Goal: Transaction & Acquisition: Purchase product/service

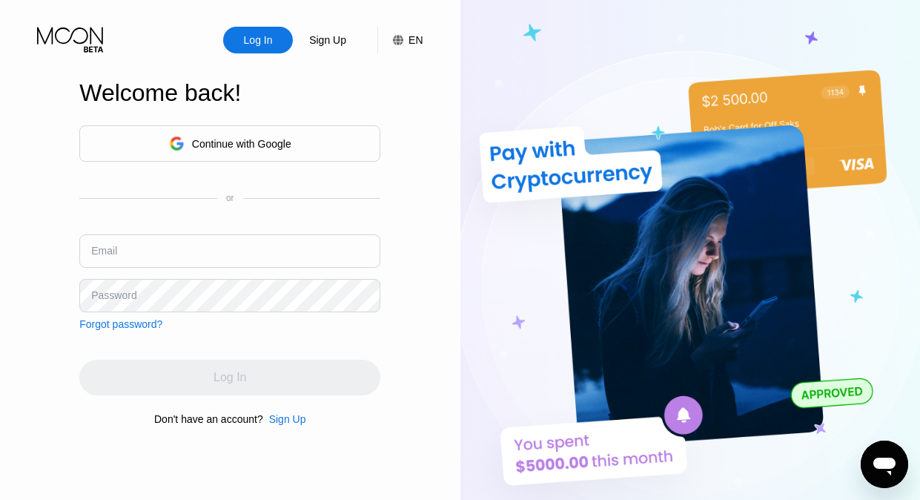
click at [199, 260] on input "text" at bounding box center [229, 250] width 301 height 33
click at [238, 141] on div "Continue with Google" at bounding box center [241, 144] width 99 height 12
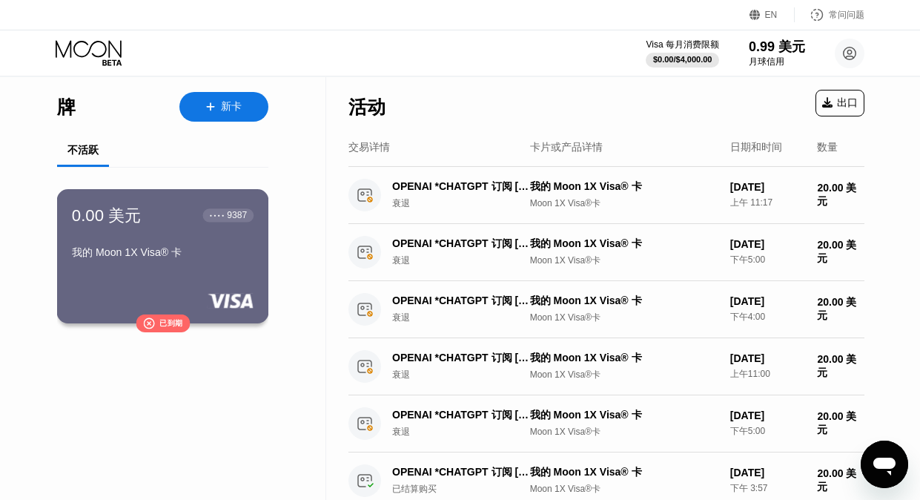
click at [214, 280] on div "0.00 美元 ● ● ● ● 9387 我的 Moon 1X Visa® 卡  已到期" at bounding box center [163, 256] width 212 height 134
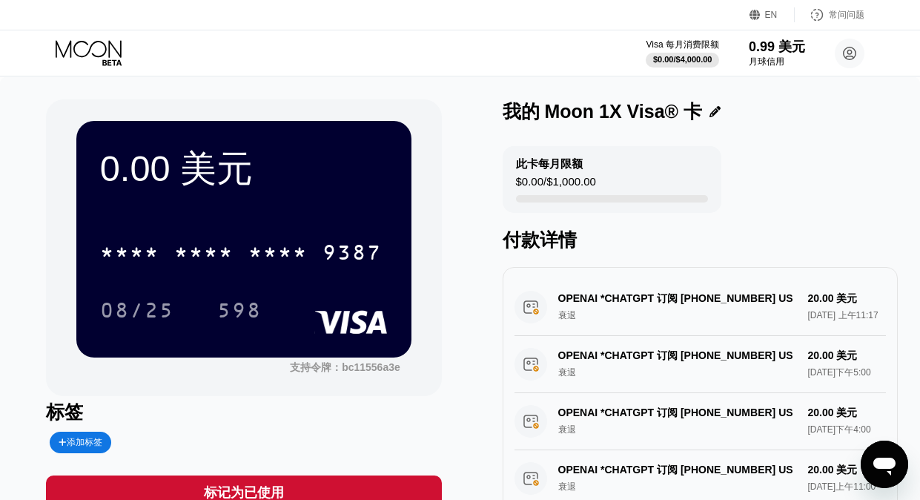
click at [323, 265] on font "9387" at bounding box center [352, 254] width 59 height 24
click at [312, 232] on div "4513 6500 2061 9387" at bounding box center [244, 247] width 288 height 50
click at [672, 56] on font "$0.00" at bounding box center [662, 59] width 21 height 9
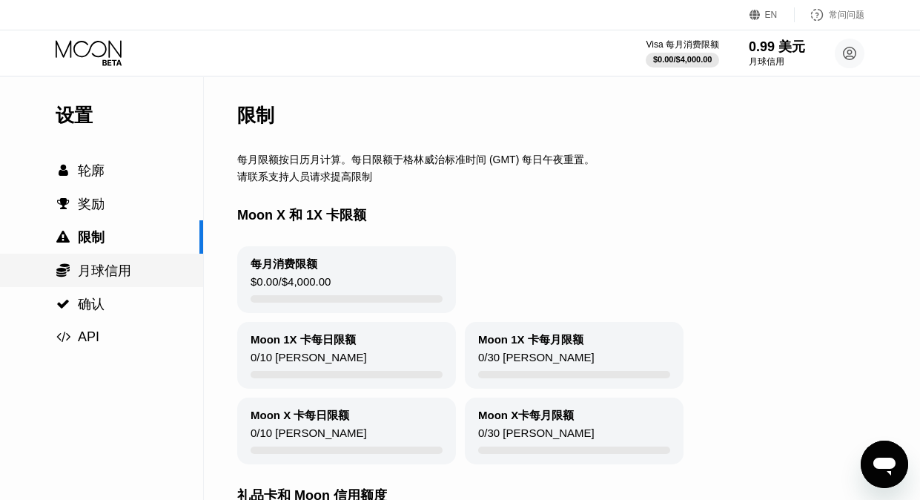
click at [96, 280] on div " 月球信用" at bounding box center [94, 271] width 76 height 18
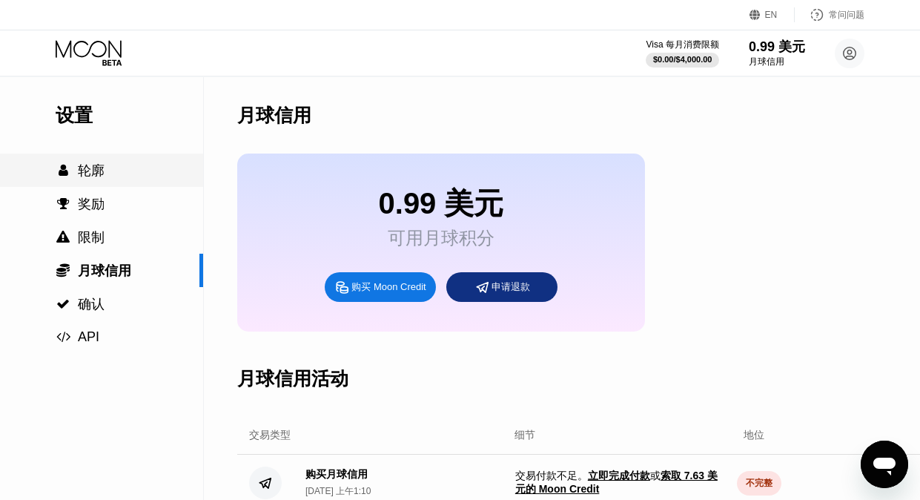
click at [94, 173] on font "轮廓" at bounding box center [91, 170] width 27 height 15
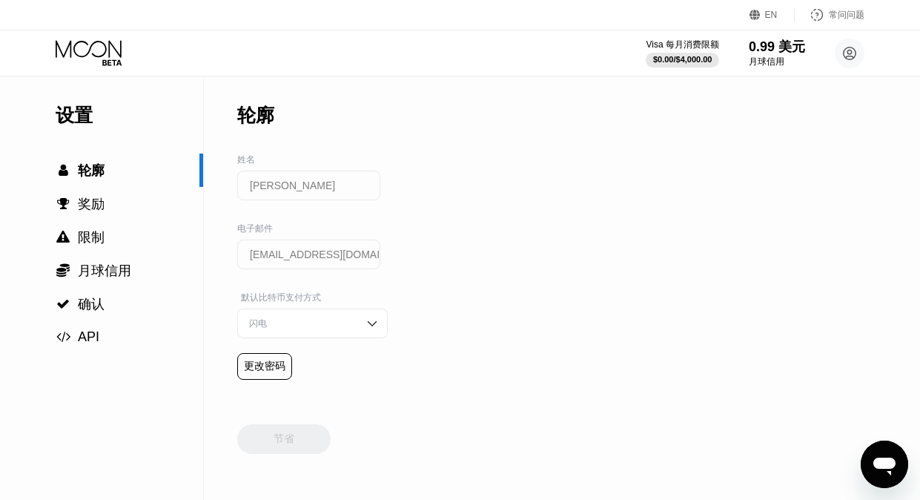
click at [85, 120] on font "设置" at bounding box center [74, 115] width 37 height 21
click at [85, 50] on icon at bounding box center [90, 53] width 69 height 26
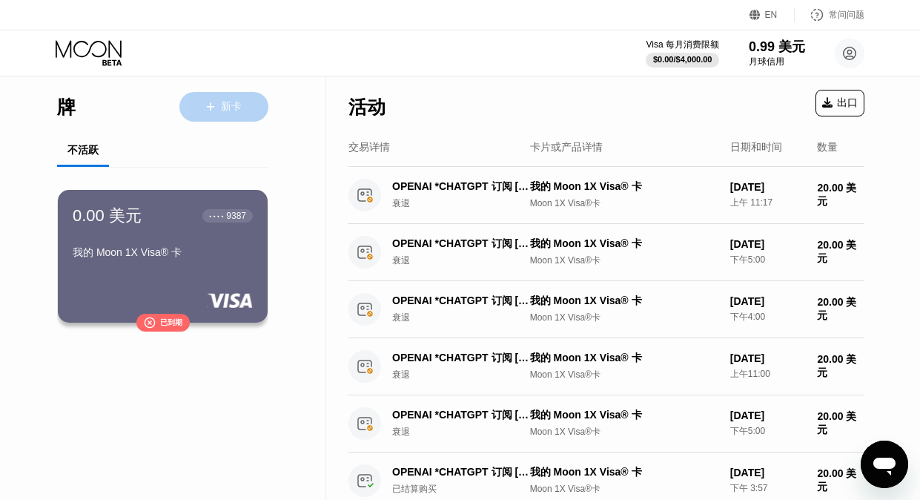
click at [228, 113] on div "新卡" at bounding box center [231, 107] width 21 height 14
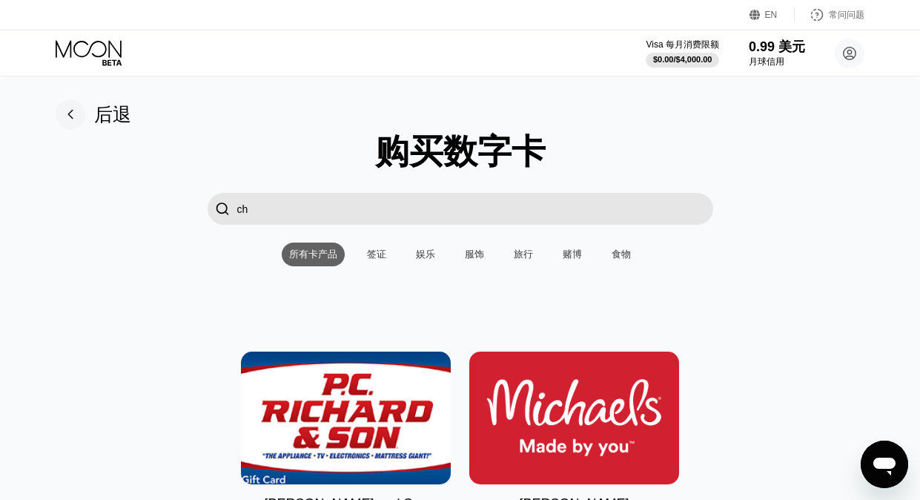
type input "c"
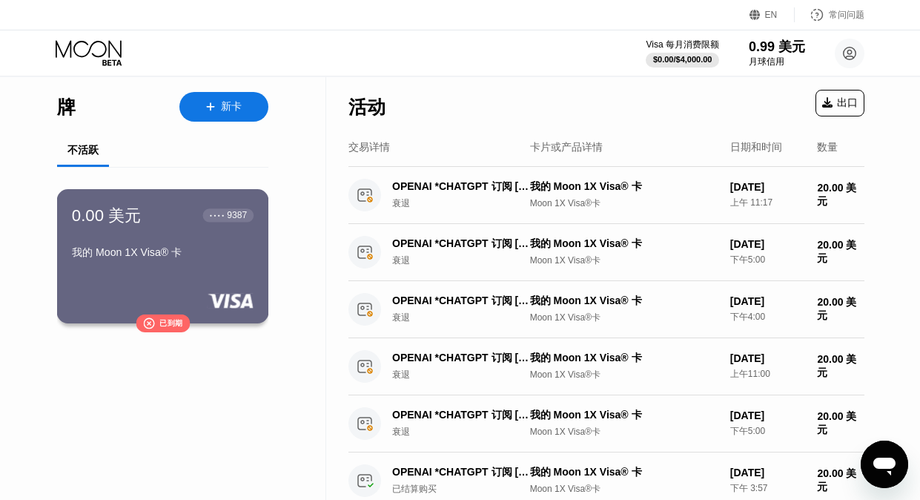
click at [151, 327] on font "" at bounding box center [149, 323] width 12 height 12
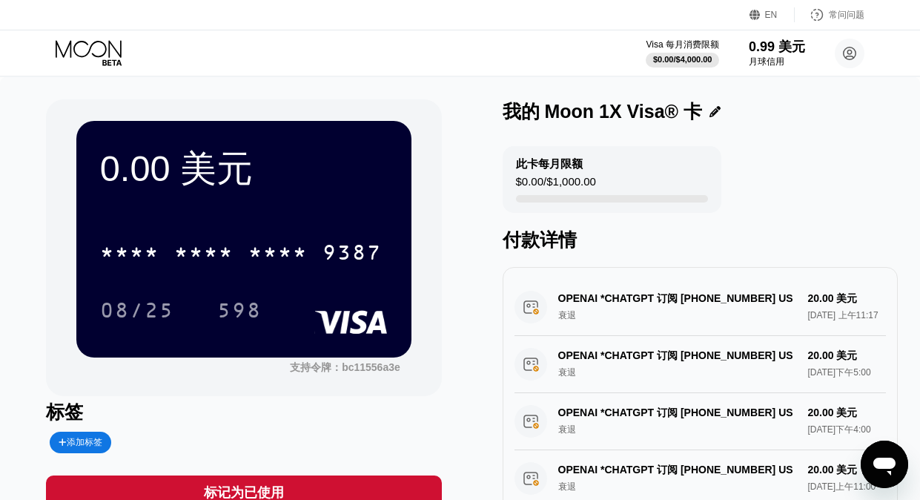
click at [108, 50] on icon at bounding box center [89, 49] width 66 height 17
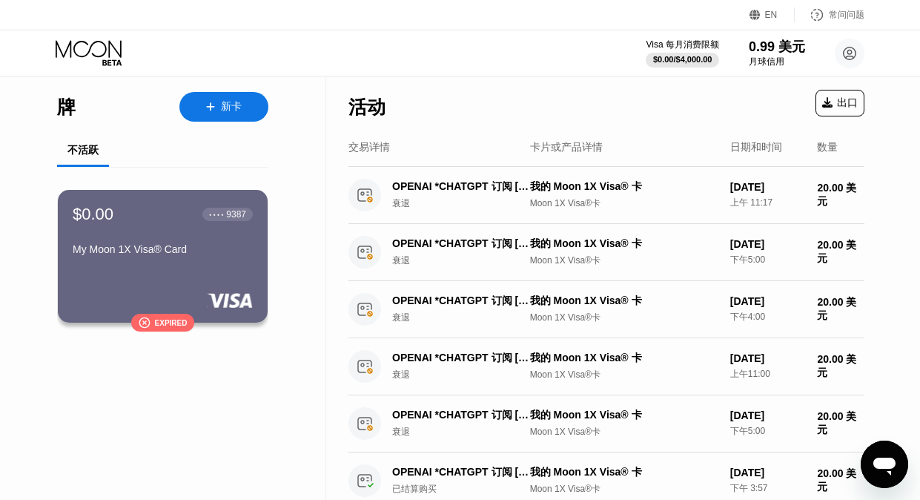
click at [236, 111] on font "新卡" at bounding box center [231, 106] width 21 height 12
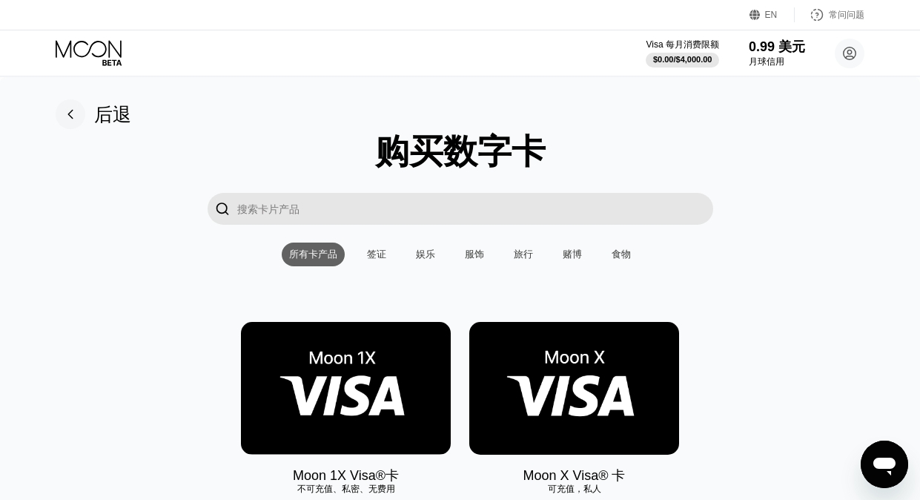
scroll to position [128, 0]
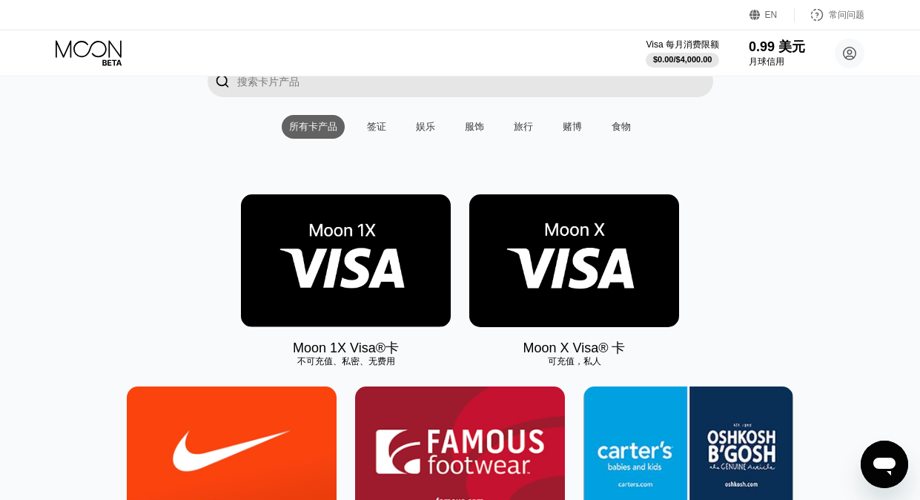
click at [301, 305] on img at bounding box center [346, 260] width 210 height 133
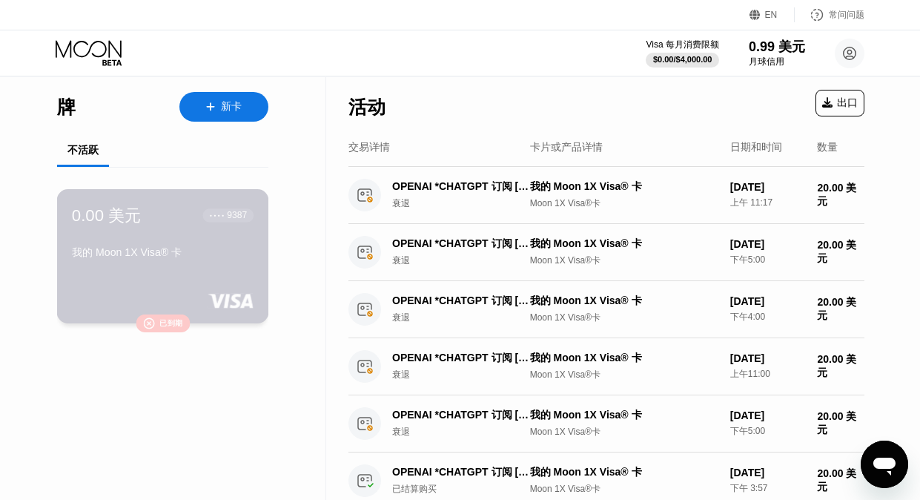
click at [235, 243] on div "0.00 美元 ● ● ● ● 9387 我的 Moon 1X Visa® 卡" at bounding box center [163, 235] width 182 height 62
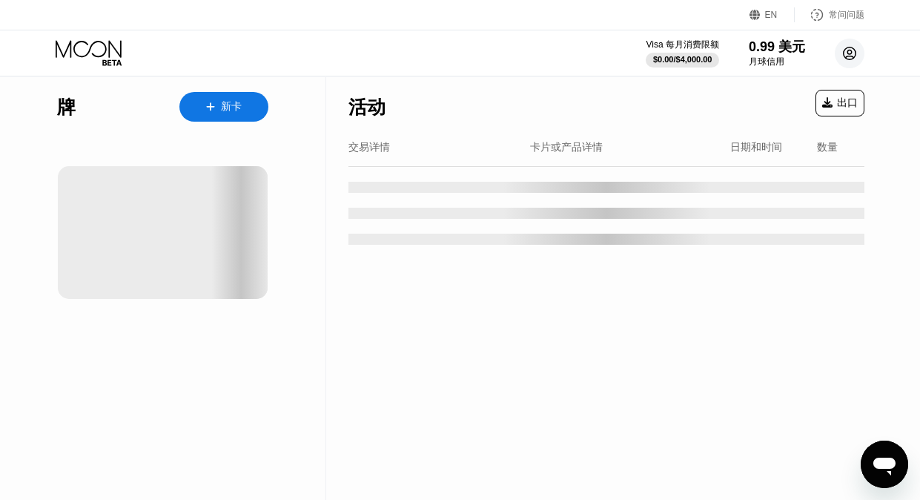
click at [848, 56] on circle at bounding box center [850, 54] width 30 height 30
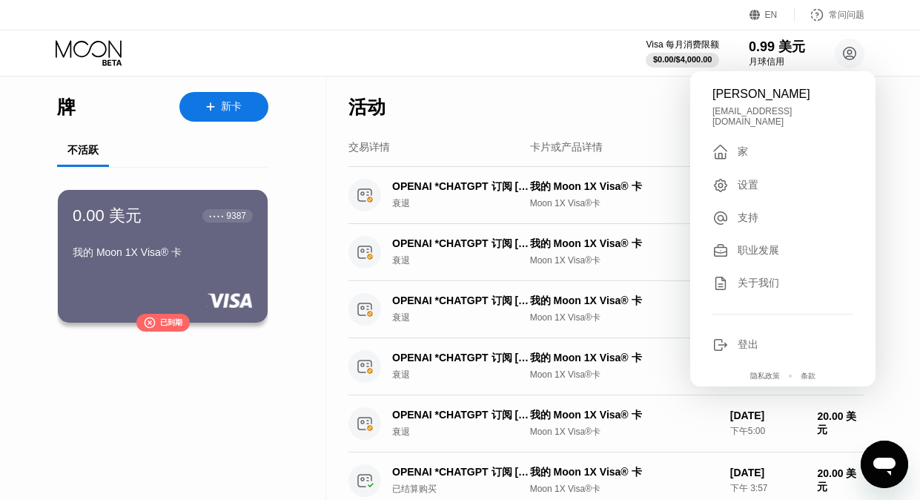
click at [543, 54] on div "Visa 每月消费限额 $0.00 / $4,000.00 0.99 美元 月球信用 [PERSON_NAME] [EMAIL_ADDRESS][DOMAIN…" at bounding box center [460, 52] width 920 height 45
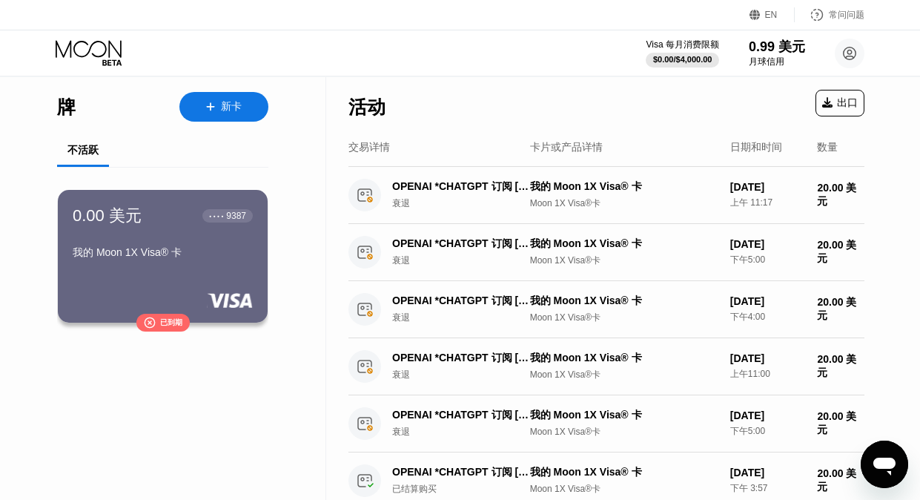
click at [200, 108] on div "新卡" at bounding box center [223, 107] width 89 height 30
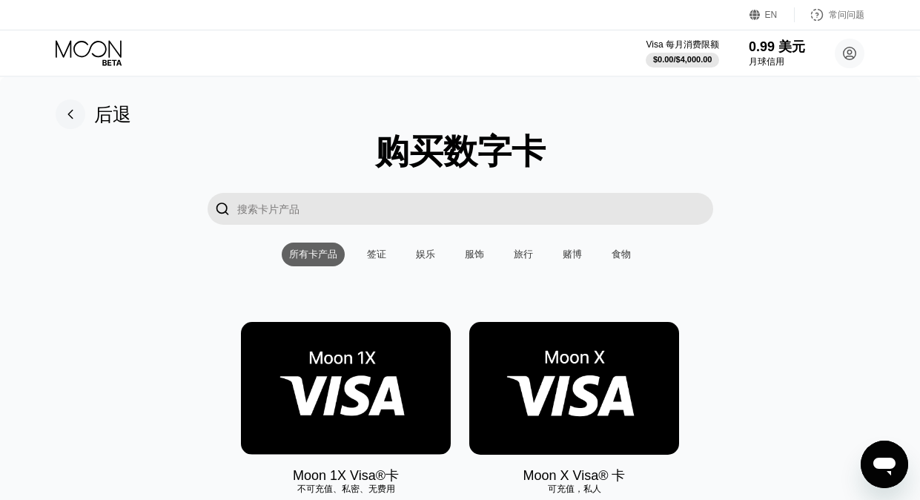
click at [320, 374] on img at bounding box center [346, 388] width 210 height 133
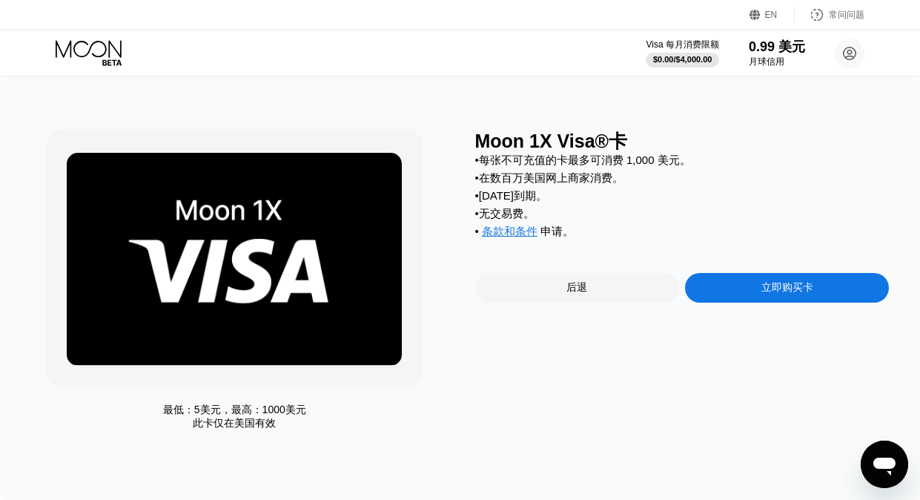
click at [751, 298] on div "立即购买卡" at bounding box center [787, 288] width 204 height 30
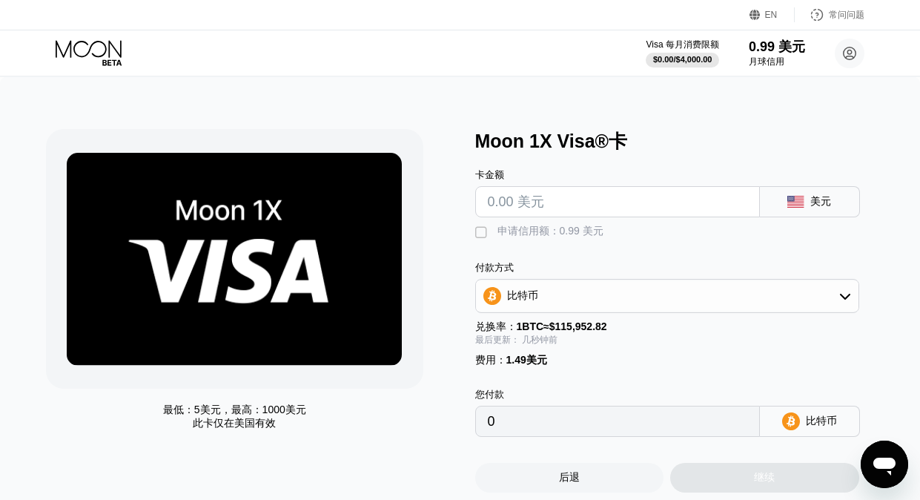
click at [521, 199] on input "text" at bounding box center [618, 202] width 260 height 30
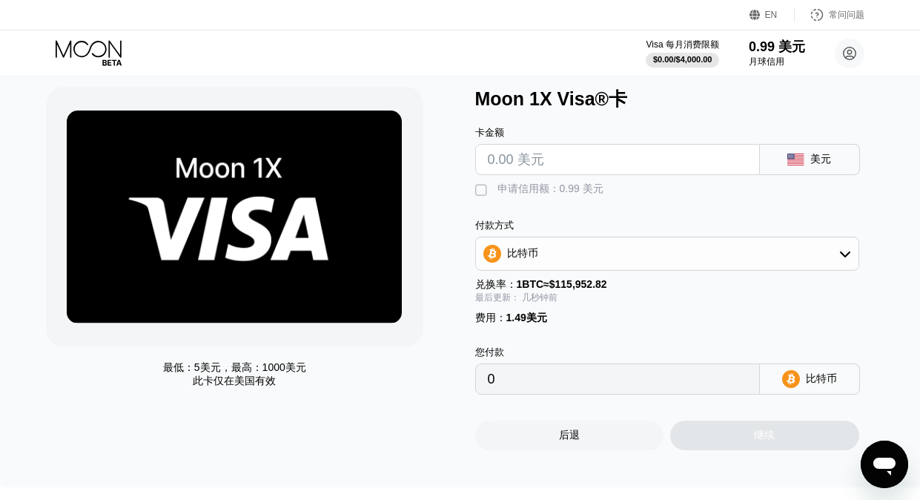
scroll to position [40, 0]
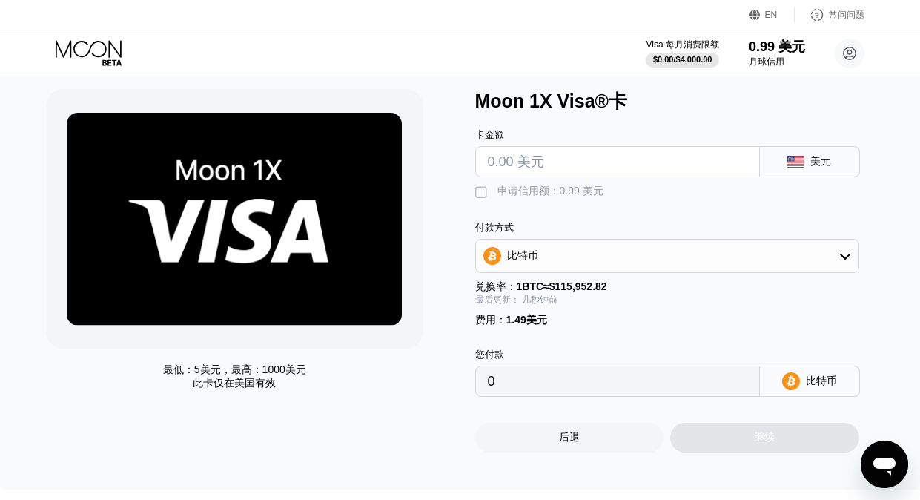
click at [551, 168] on input "text" at bounding box center [618, 162] width 260 height 30
type input "$2"
type input "0.00003010"
type input "$21"
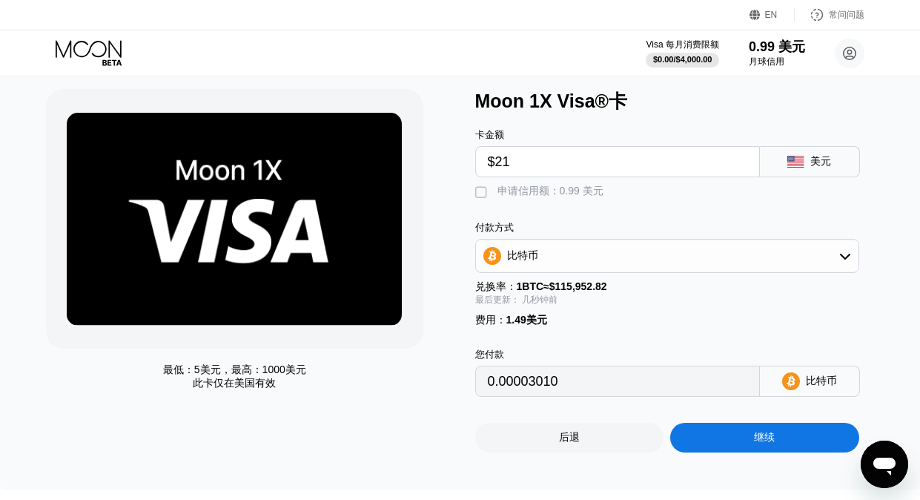
type input "0.00019396"
type input "$21"
click at [450, 214] on div "最低： 5美元 ，最高： 1000美元 此卡仅在 美国有效" at bounding box center [253, 270] width 414 height 363
click at [480, 198] on font "" at bounding box center [481, 192] width 12 height 15
click at [538, 254] on font "比特币" at bounding box center [522, 255] width 31 height 12
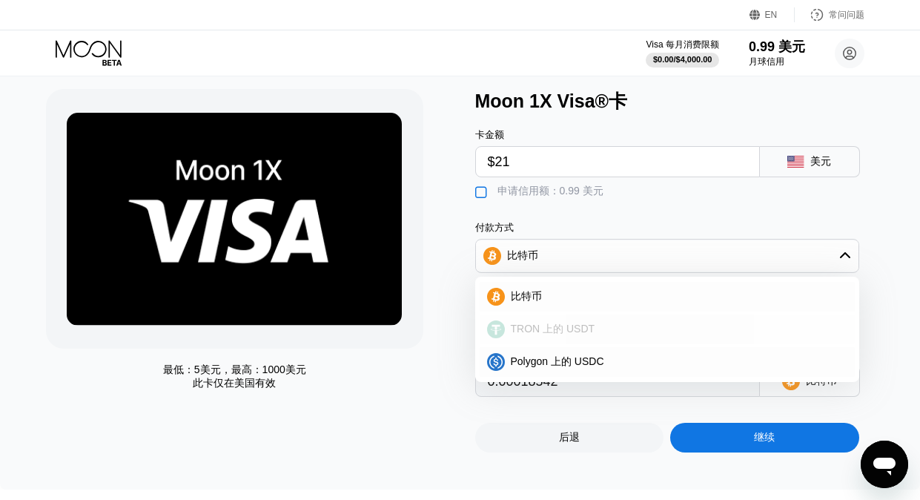
click at [556, 334] on font "TRON 上的 USDT" at bounding box center [553, 329] width 85 height 12
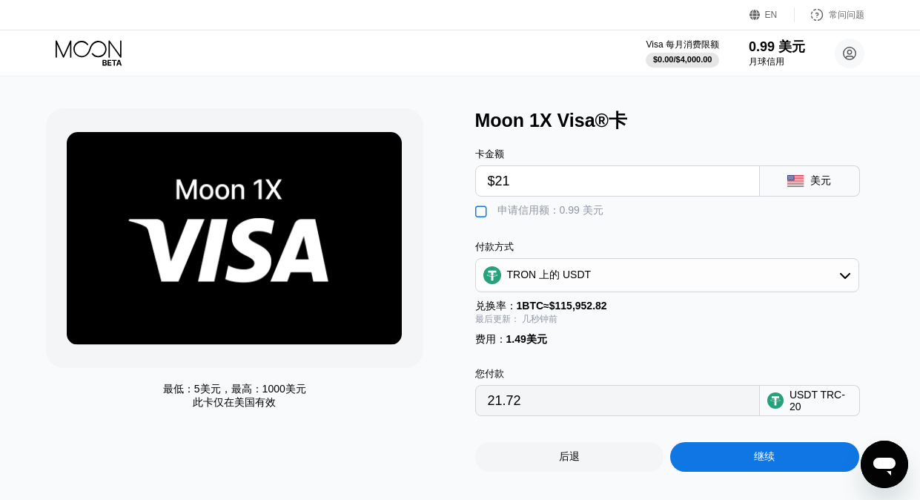
scroll to position [0, 0]
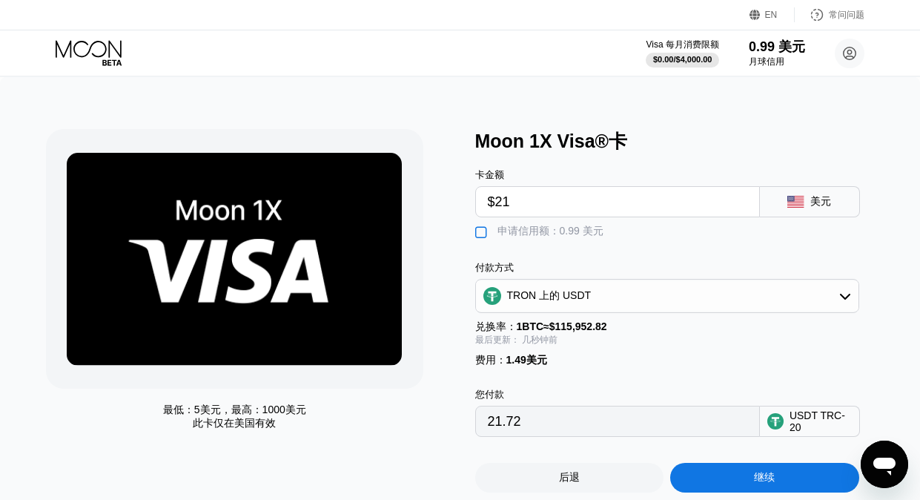
click at [483, 236] on font "" at bounding box center [481, 232] width 12 height 15
type input "21.72"
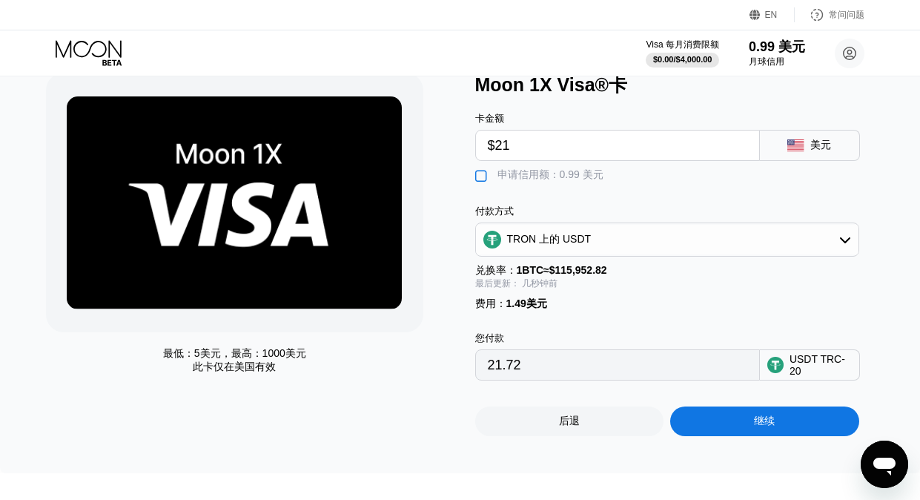
scroll to position [56, 0]
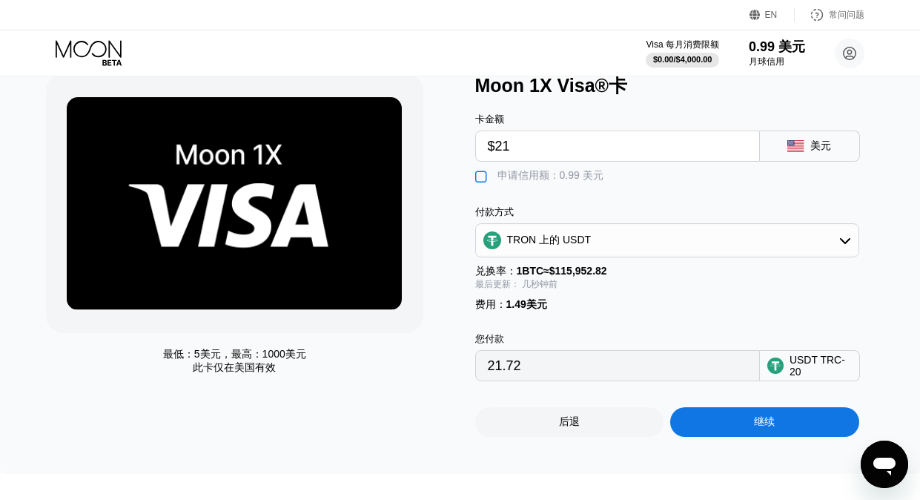
click at [796, 430] on div "继续" at bounding box center [764, 422] width 189 height 30
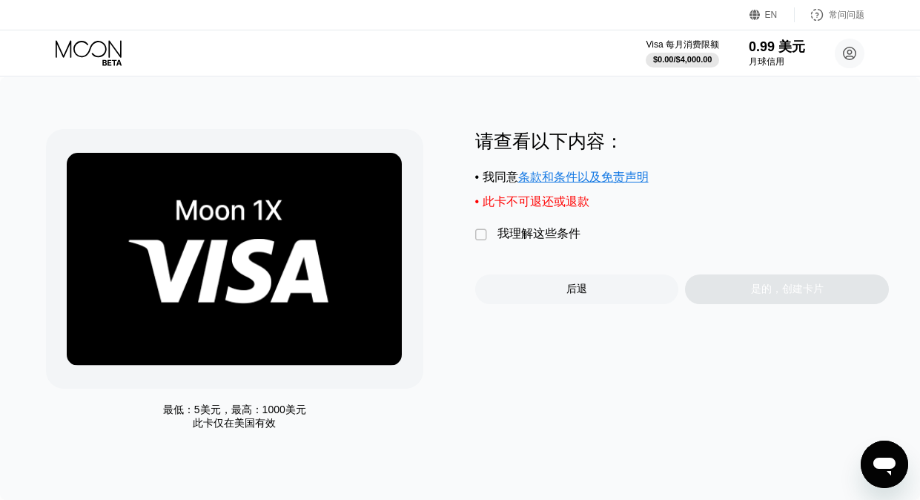
click at [483, 238] on font "" at bounding box center [481, 235] width 12 height 15
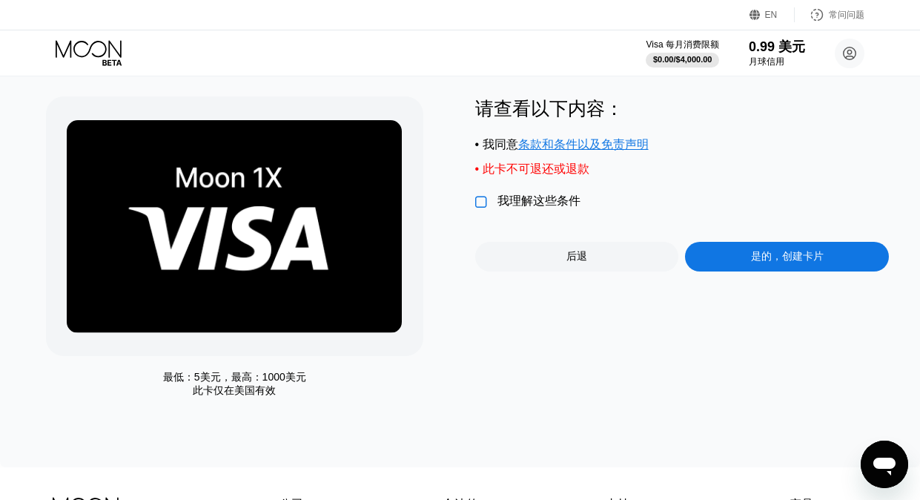
scroll to position [39, 0]
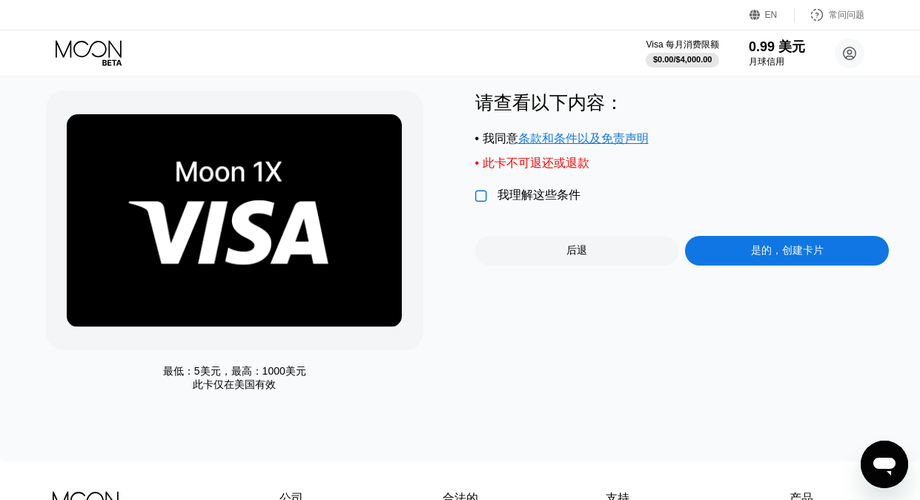
click at [486, 202] on div "" at bounding box center [482, 196] width 15 height 15
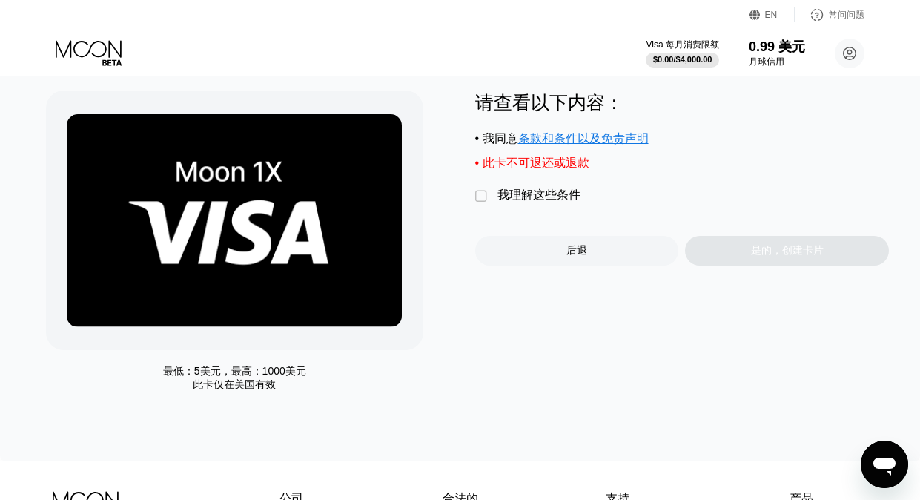
click at [482, 199] on font "" at bounding box center [481, 196] width 12 height 15
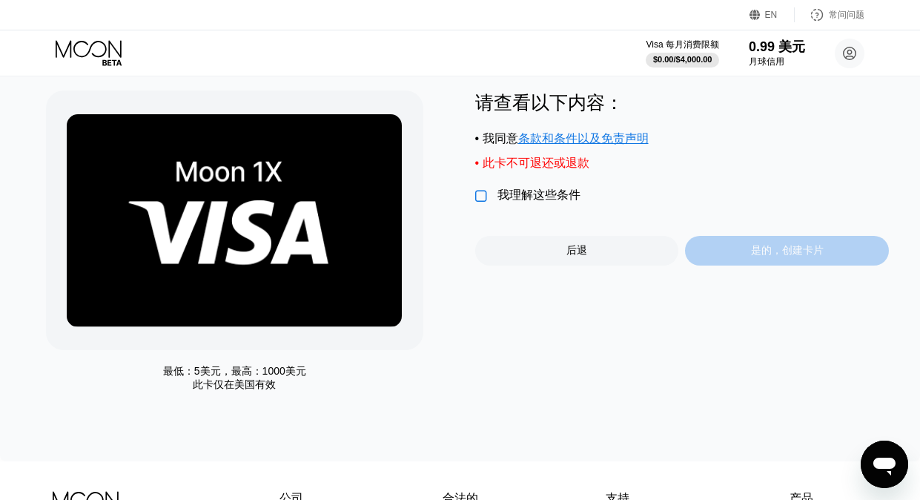
click at [796, 256] on font "是的，创建卡片" at bounding box center [787, 250] width 73 height 12
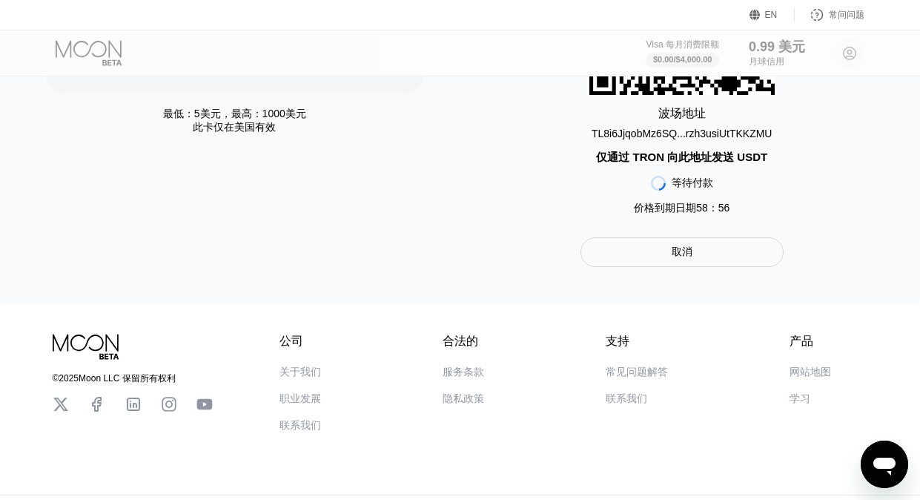
scroll to position [161, 0]
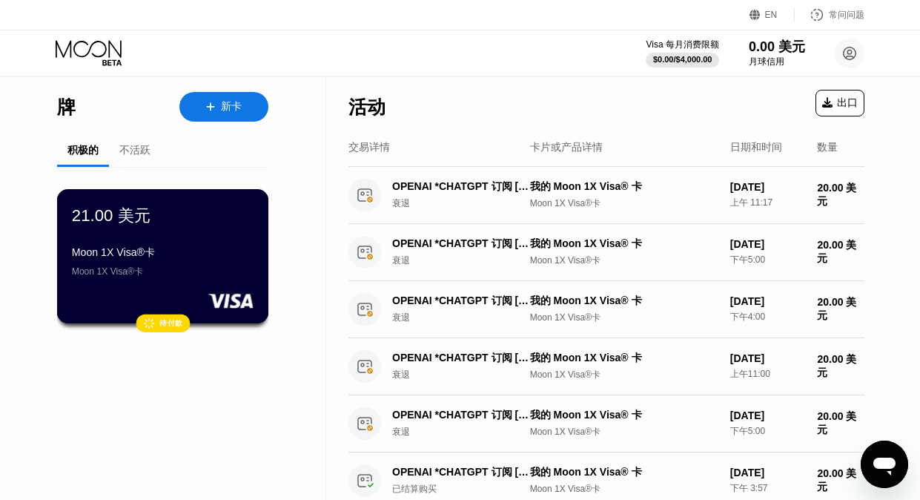
click at [147, 260] on div "Moon 1X Visa®卡" at bounding box center [163, 252] width 182 height 13
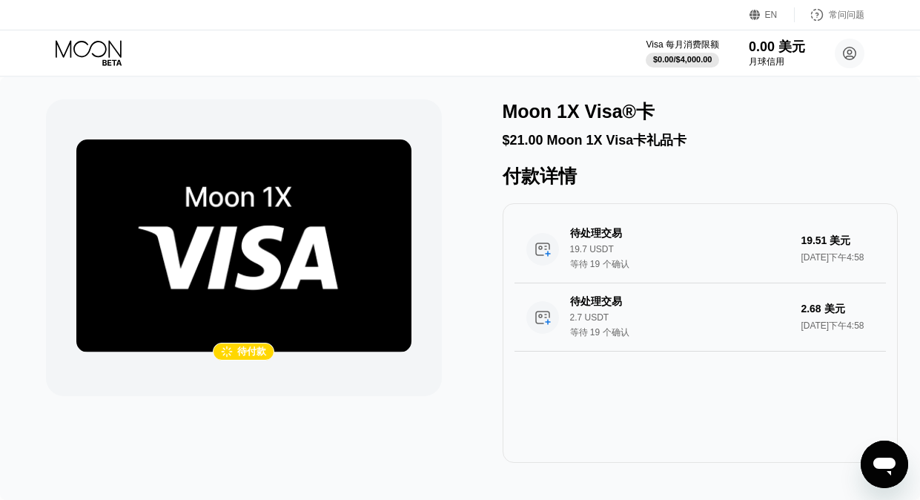
click at [303, 260] on img at bounding box center [243, 245] width 335 height 213
click at [293, 279] on img at bounding box center [243, 245] width 335 height 213
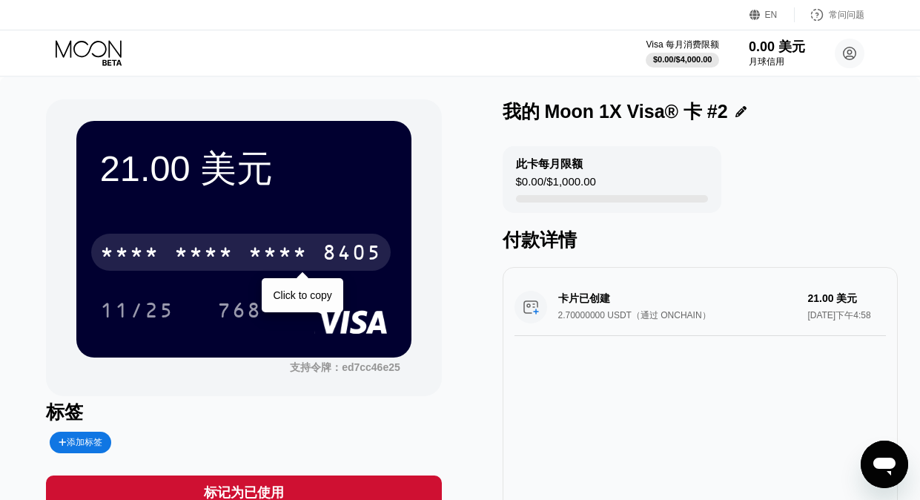
click at [278, 254] on font "*" at bounding box center [285, 254] width 15 height 24
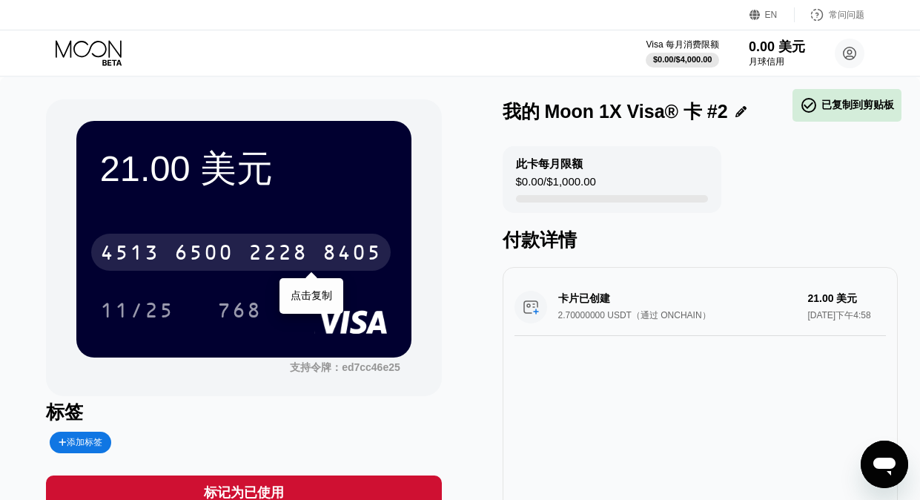
click at [343, 250] on font "8405" at bounding box center [352, 254] width 59 height 24
click at [323, 248] on font "8405" at bounding box center [352, 254] width 59 height 24
click at [315, 248] on div "4513 6500 2228 8405" at bounding box center [241, 252] width 300 height 37
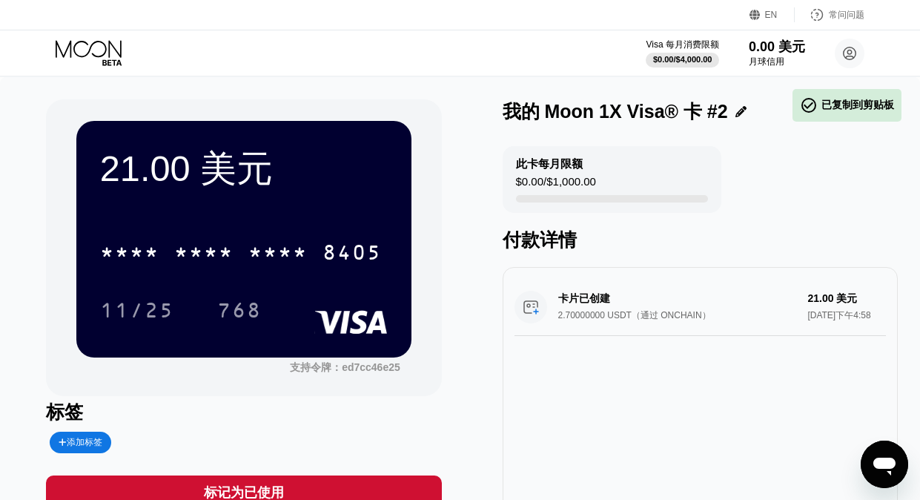
click at [309, 260] on div "* * * * * * * * * * * * 8405" at bounding box center [241, 252] width 300 height 37
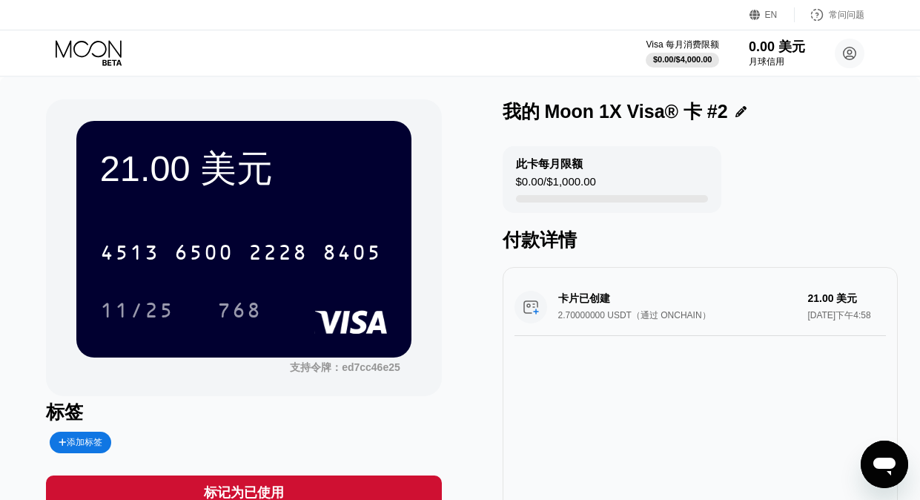
click at [317, 250] on div "4513 6500 2228 8405" at bounding box center [241, 252] width 300 height 37
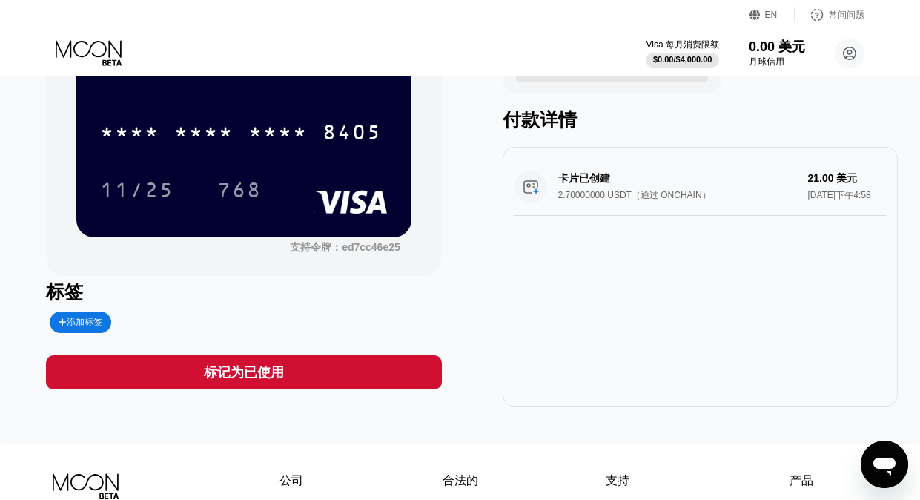
scroll to position [117, 0]
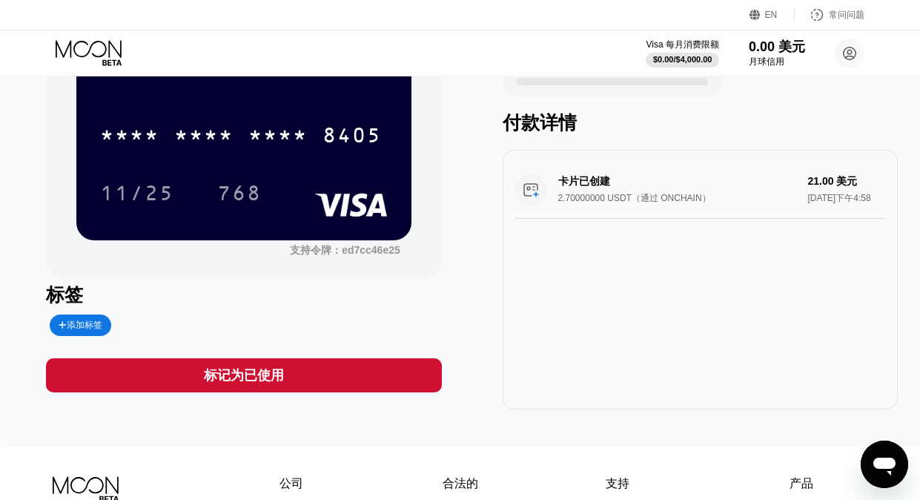
click at [624, 191] on div "卡片已创建 2.70000000 USDT（通过 ONCHAIN） 21.00 美元 2025年9月19日下午4:58" at bounding box center [700, 190] width 371 height 57
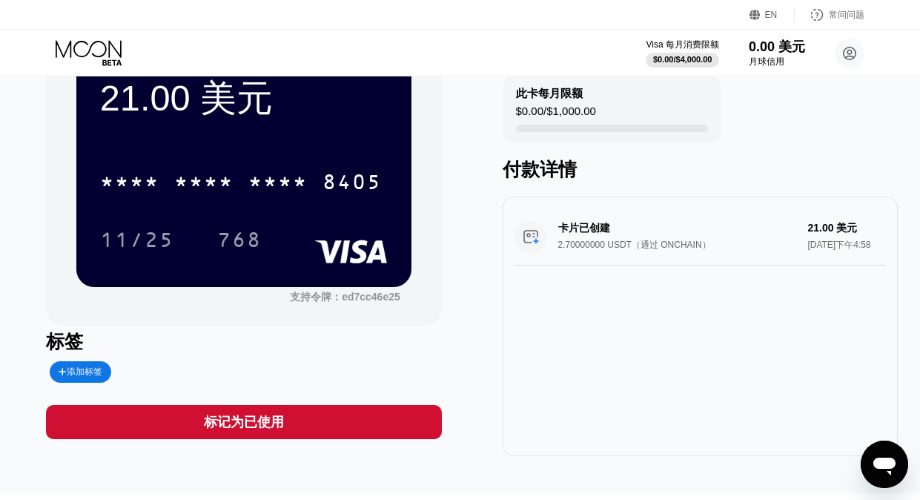
scroll to position [0, 0]
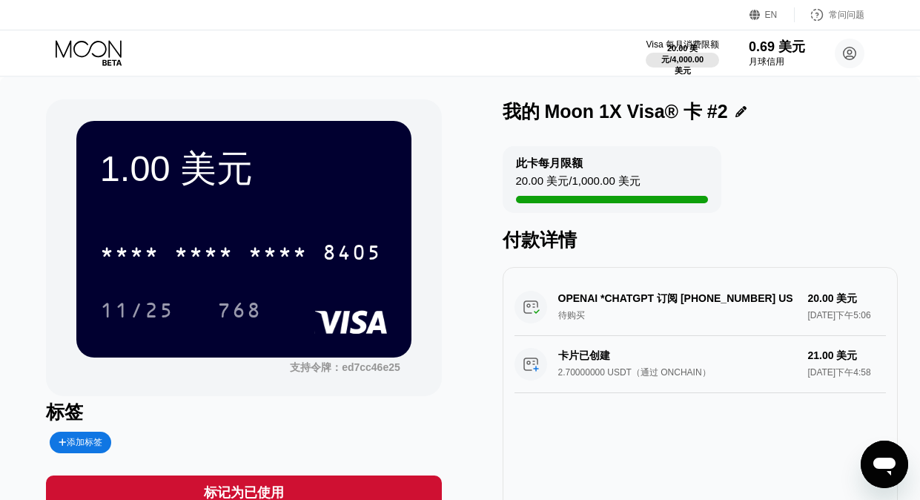
click at [332, 171] on div "1.00 美元" at bounding box center [244, 169] width 288 height 48
click at [186, 159] on font "1.00 美元" at bounding box center [176, 168] width 153 height 40
